Goal: Navigation & Orientation: Find specific page/section

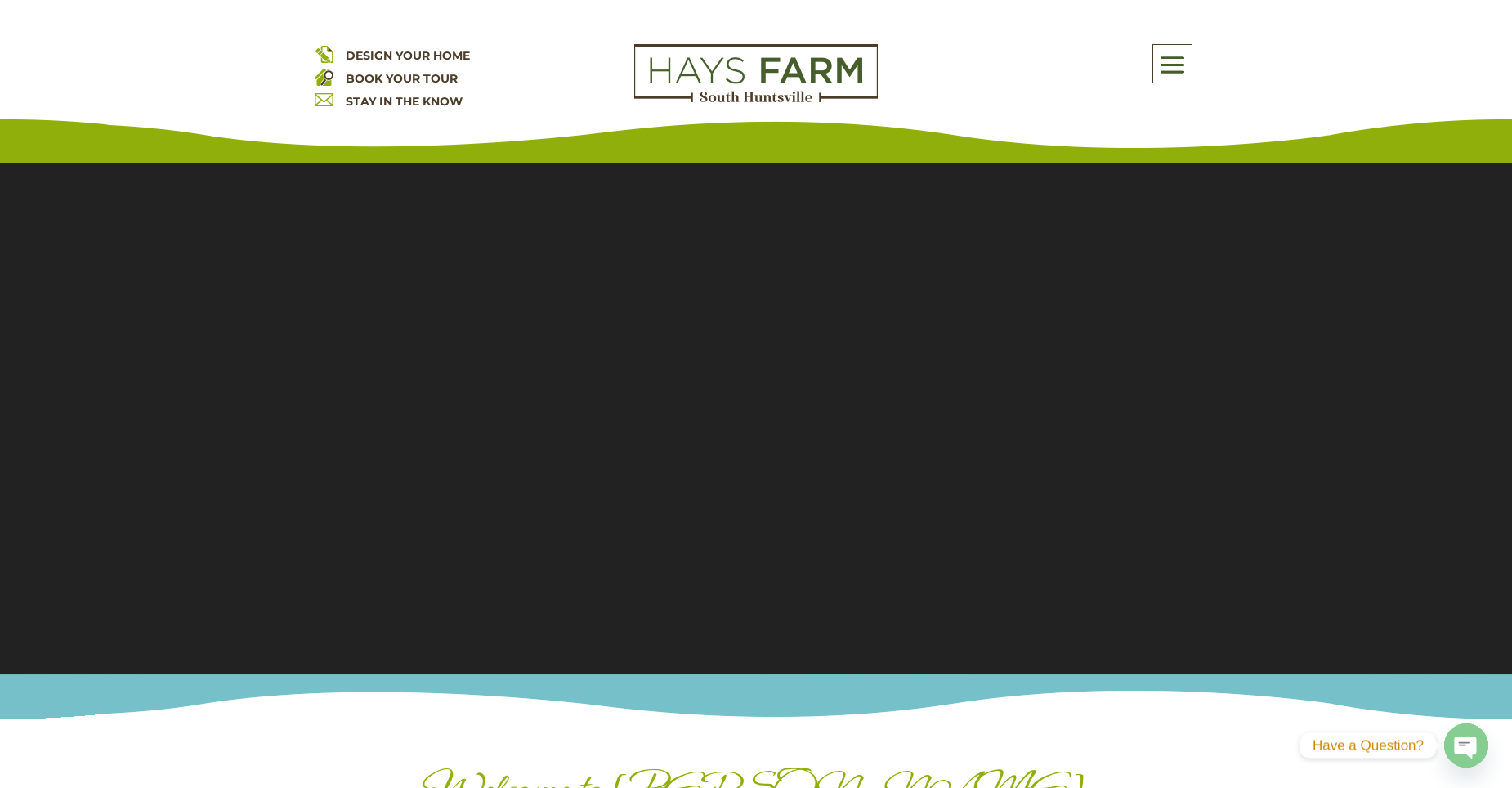
click at [1175, 69] on span at bounding box center [1173, 64] width 38 height 38
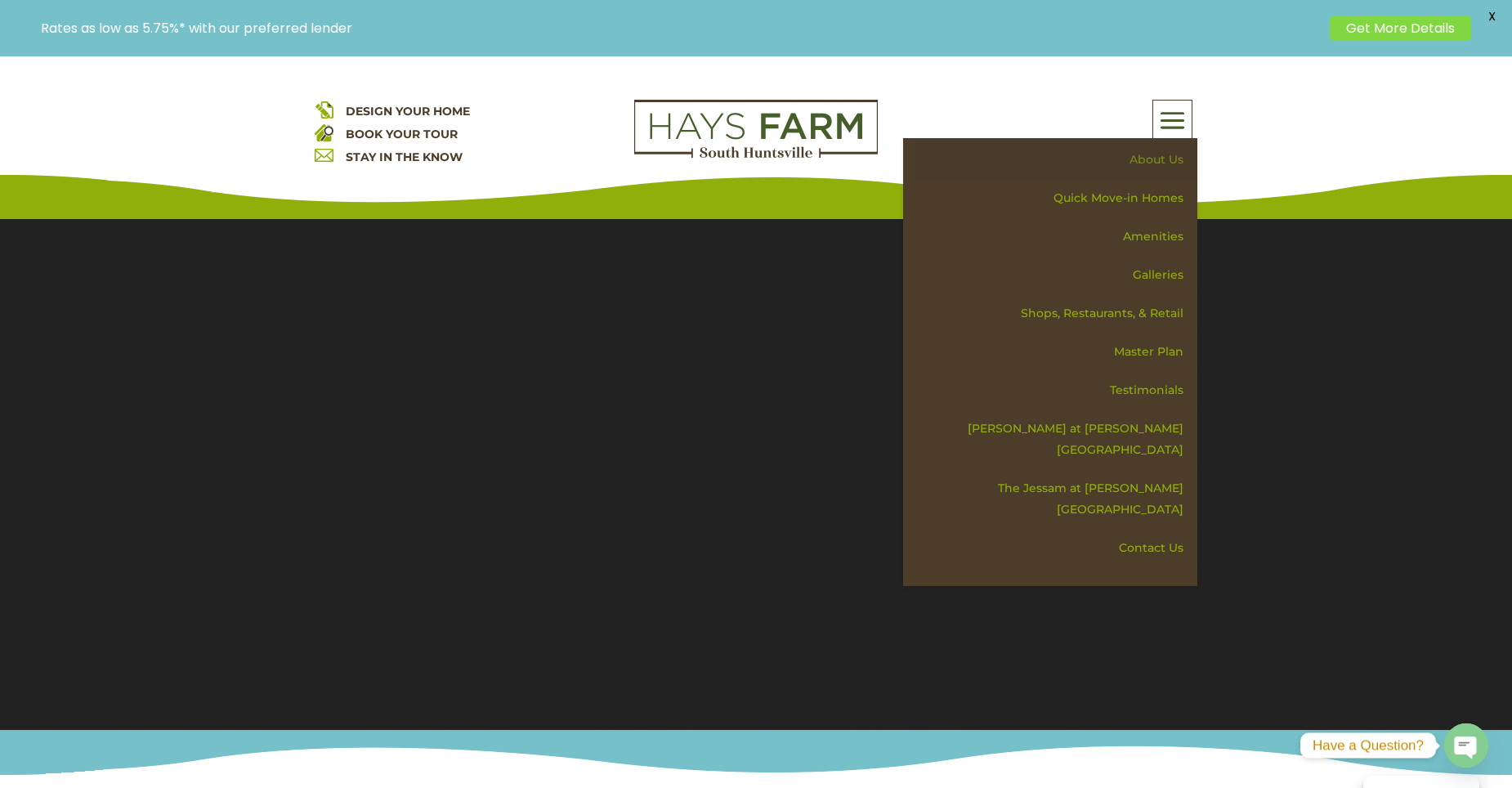
click at [1165, 160] on link "About Us" at bounding box center [1056, 160] width 283 height 38
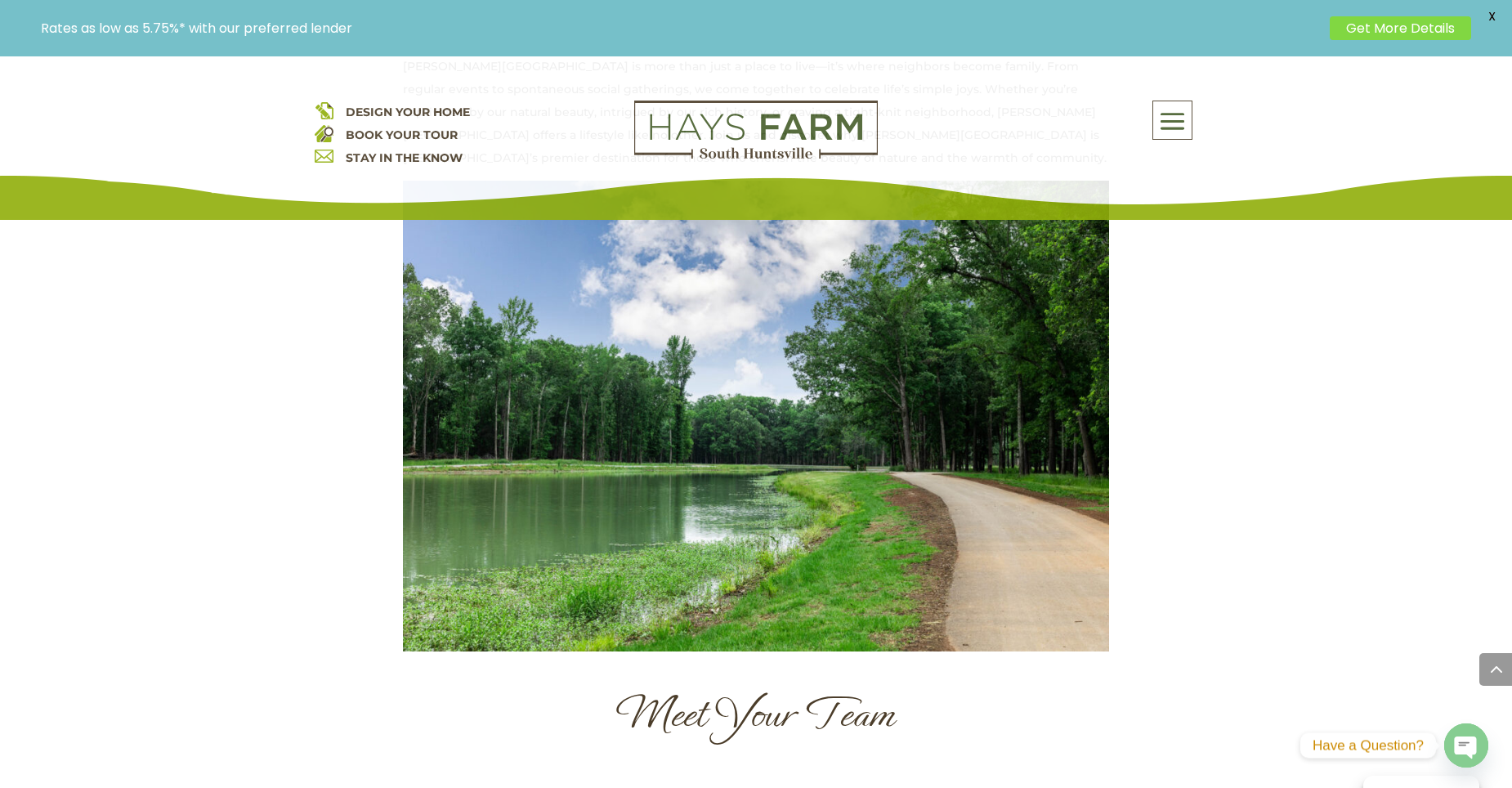
scroll to position [1473, 0]
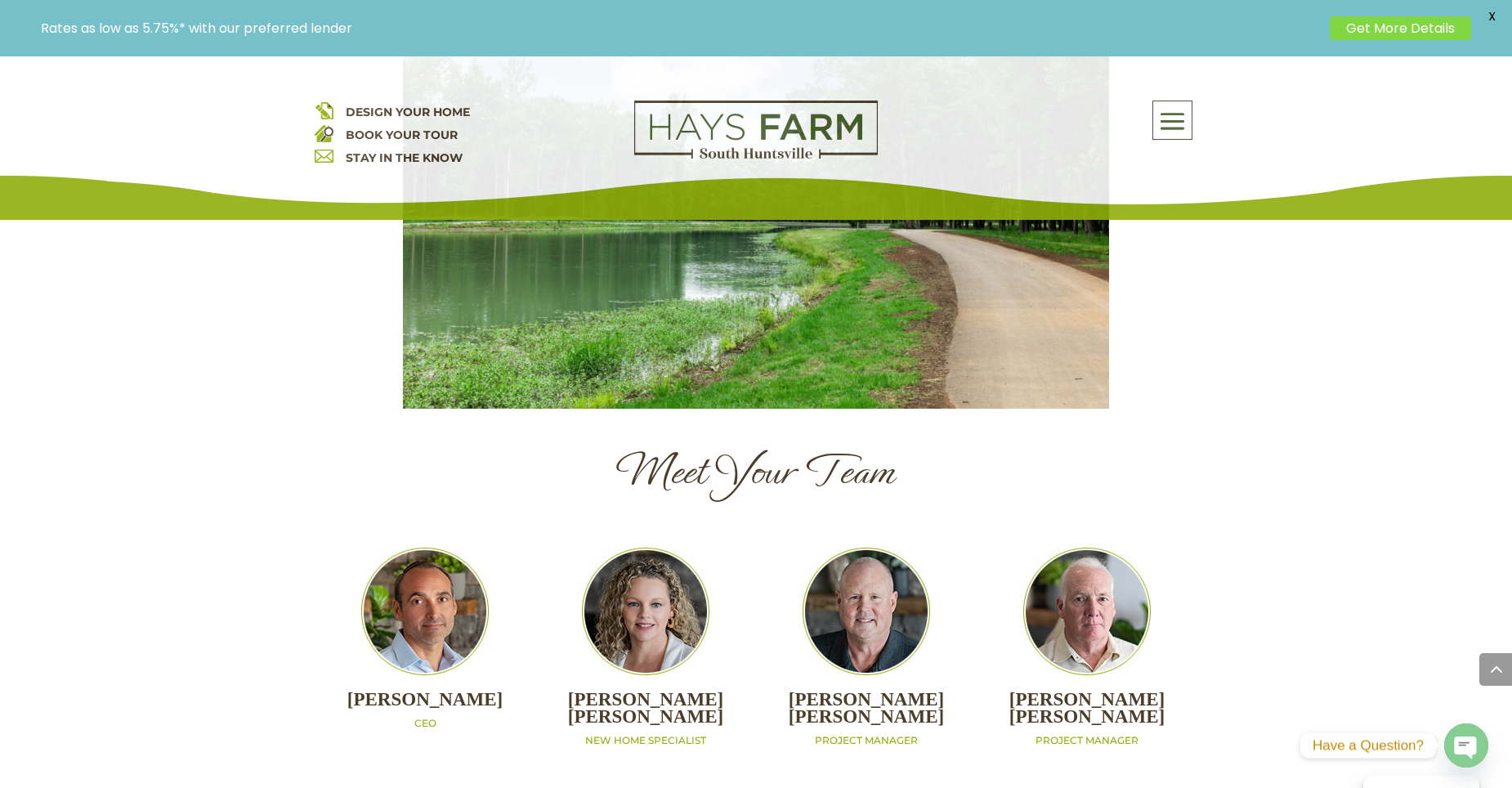
click at [1184, 124] on span at bounding box center [1173, 122] width 38 height 38
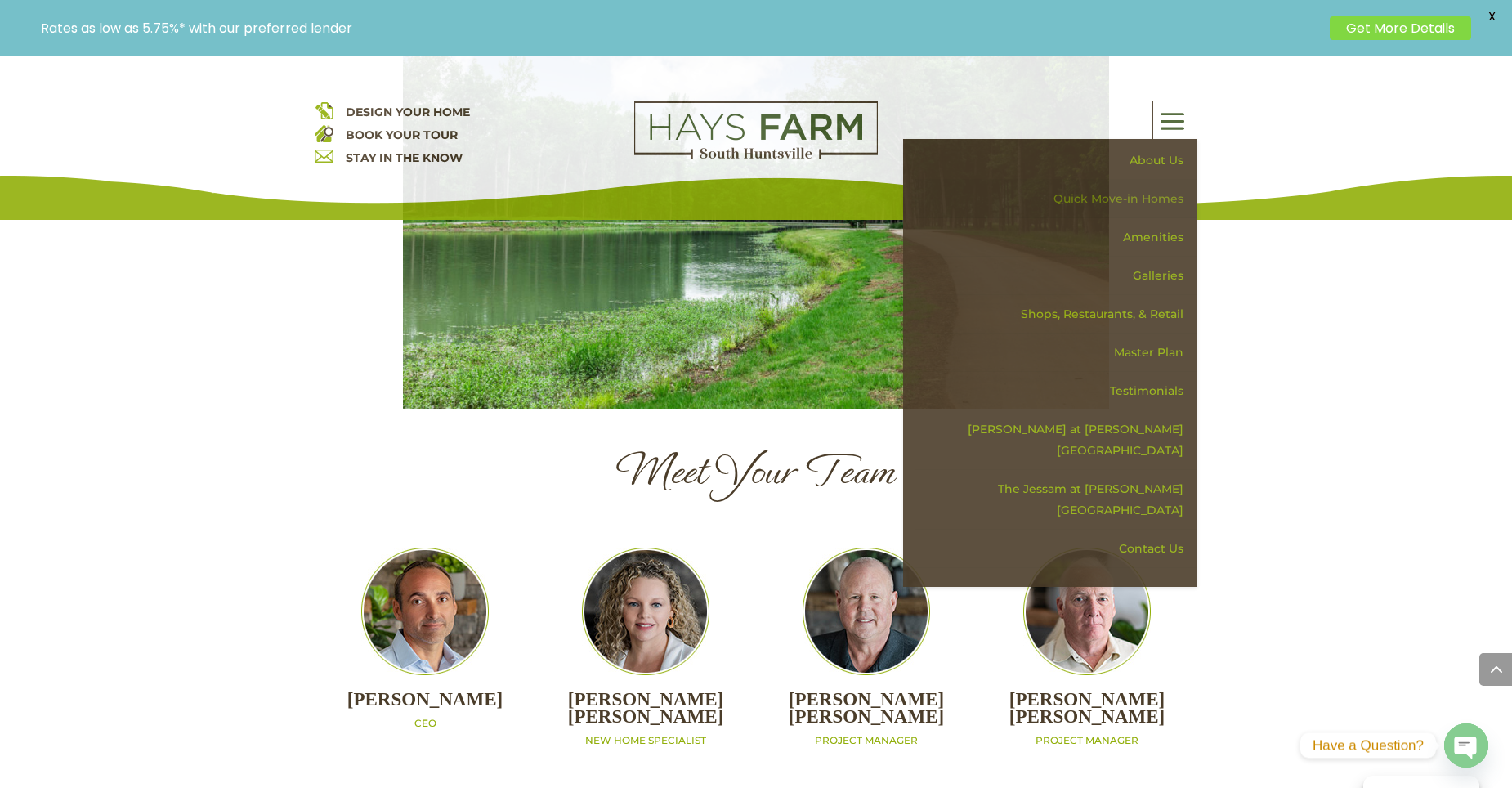
click at [1149, 197] on link "Quick Move-in Homes" at bounding box center [1056, 200] width 283 height 38
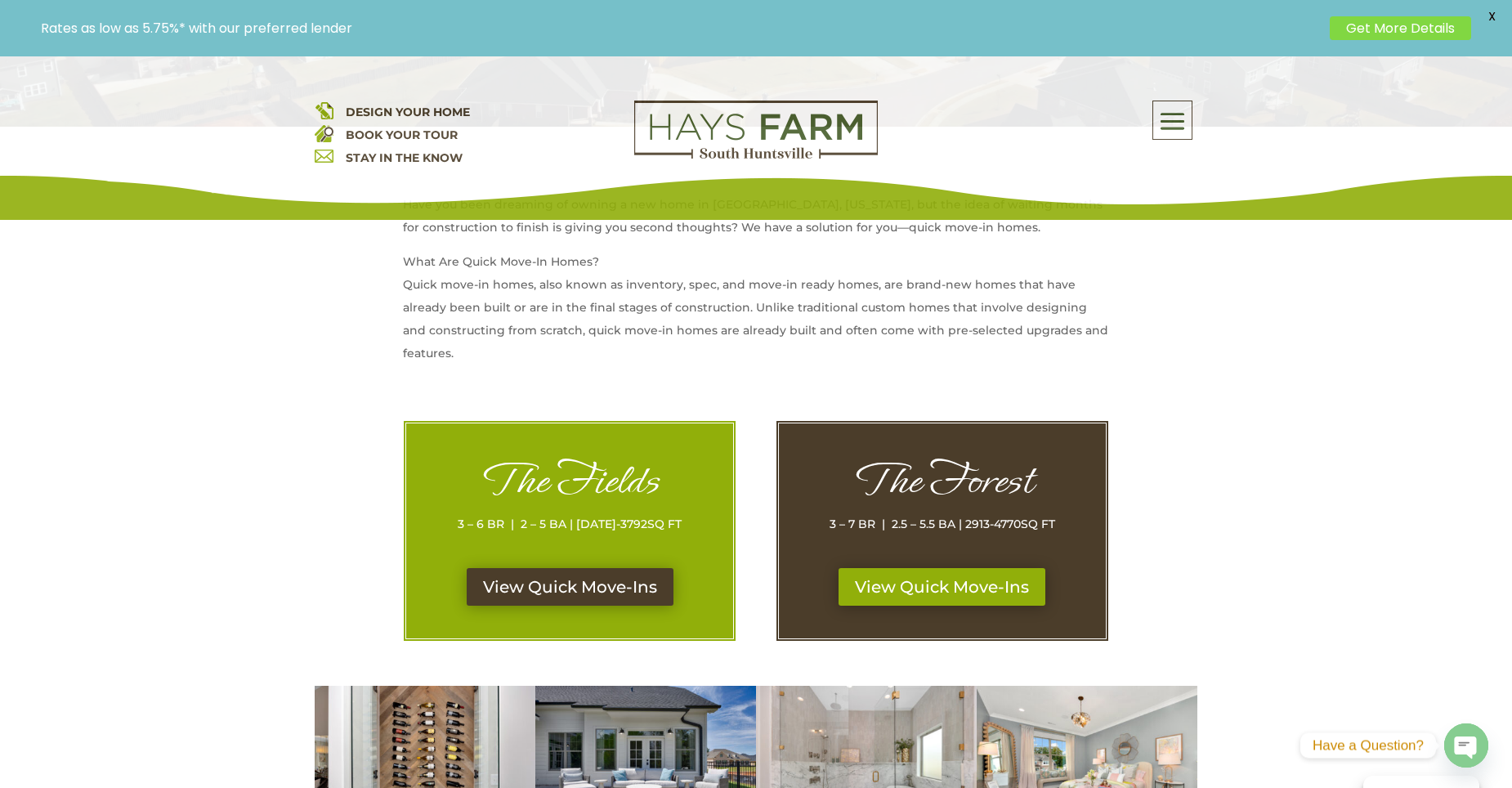
scroll to position [573, 0]
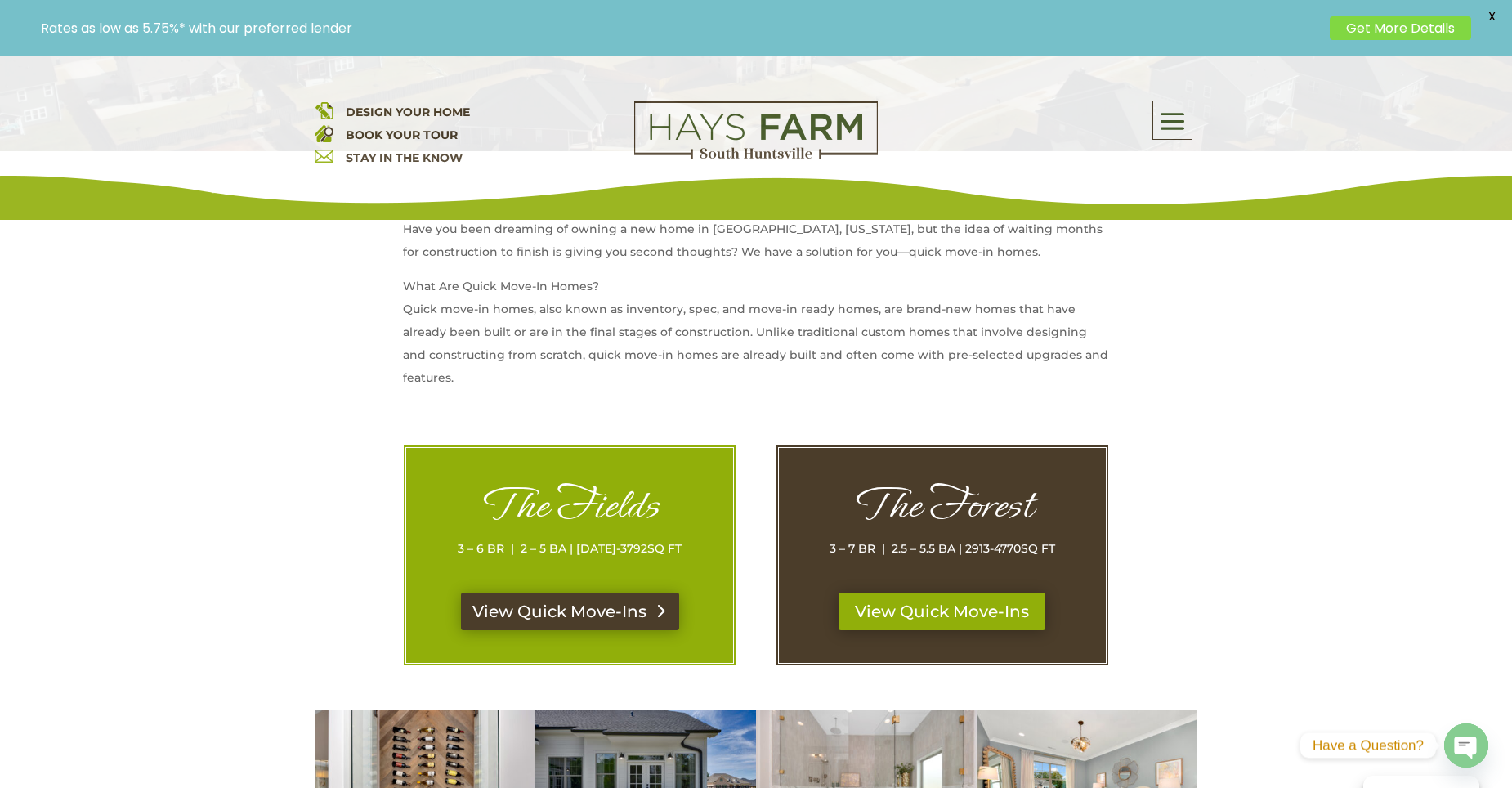
click at [574, 593] on div "The Fields 3 – 6 BR | 2 – 5 BA | [DATE]-3792 SQ FT" at bounding box center [570, 536] width 262 height 112
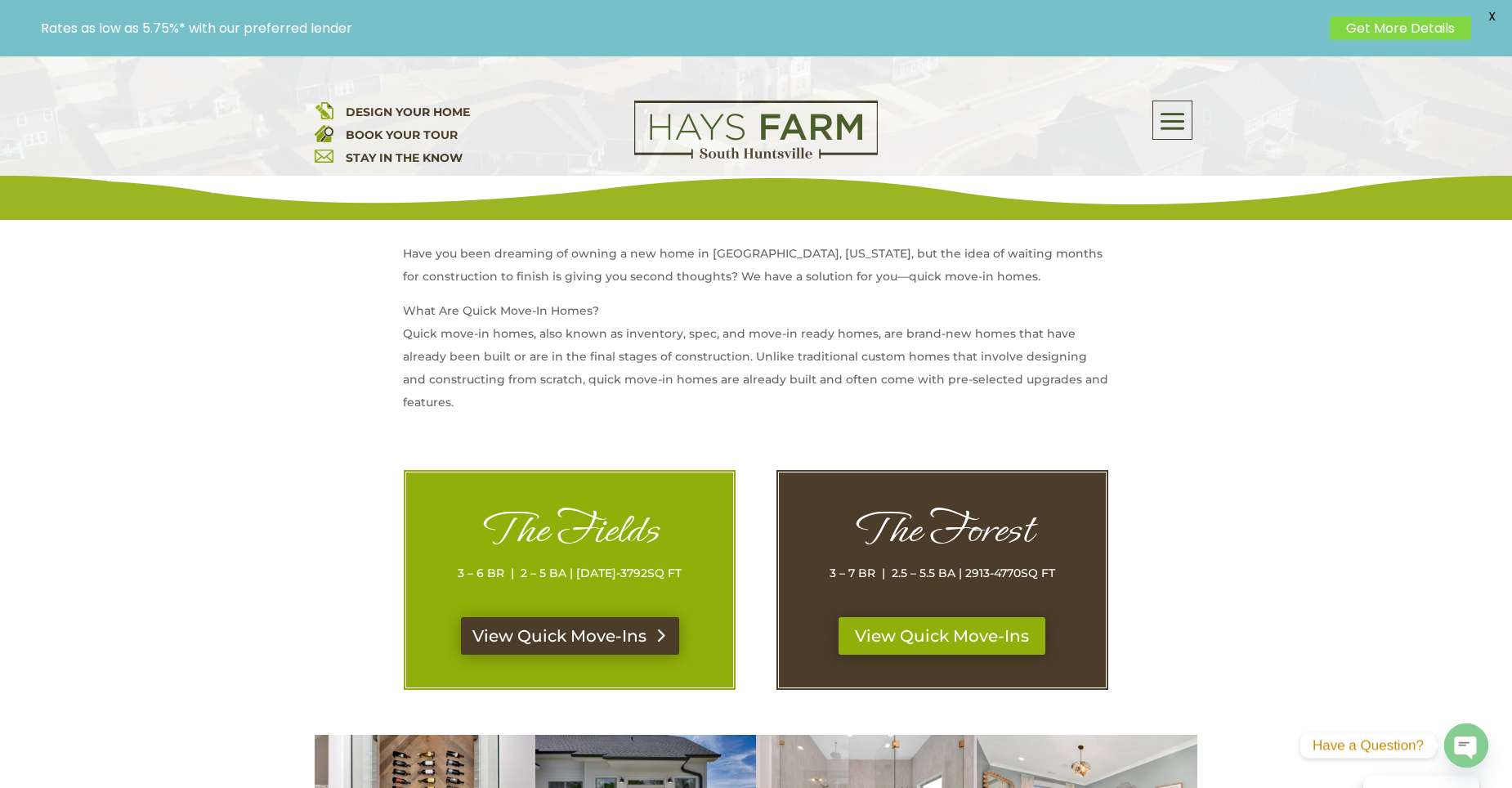
click at [581, 634] on link "View Quick Move-Ins" at bounding box center [570, 636] width 219 height 38
click at [967, 626] on link "View Quick Move-Ins" at bounding box center [942, 636] width 219 height 38
